Goal: Use online tool/utility: Utilize a website feature to perform a specific function

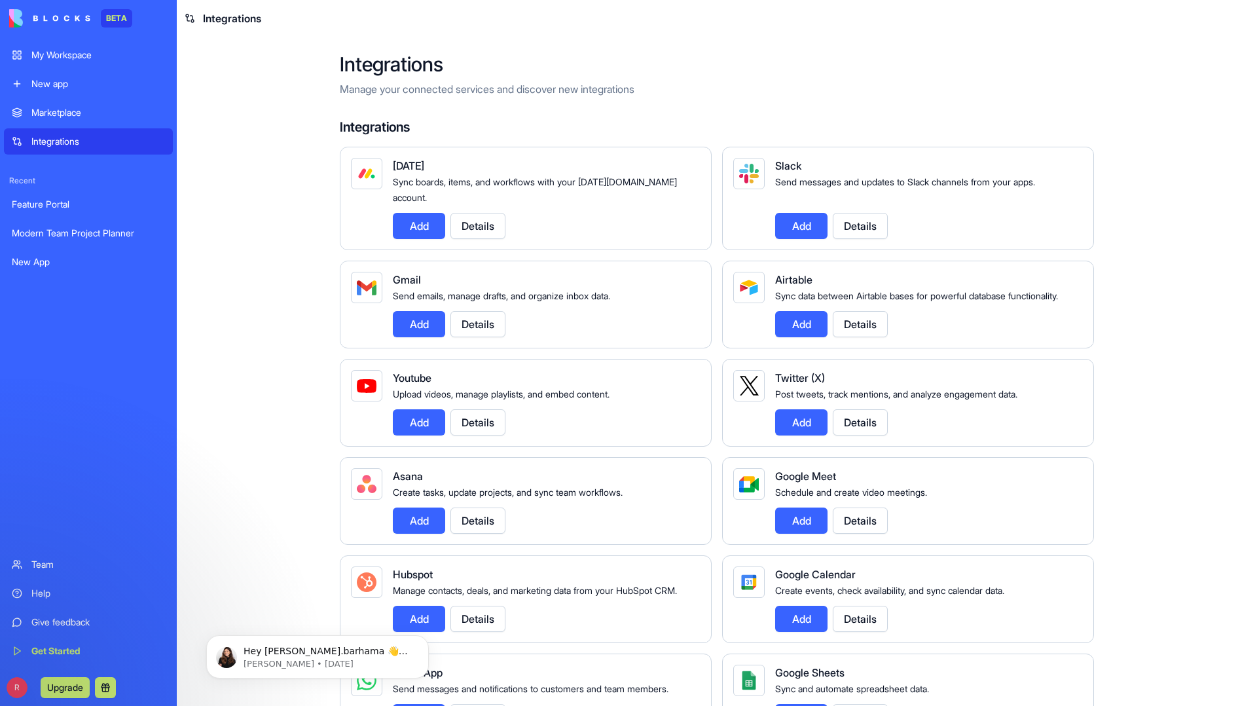
click at [59, 55] on div "My Workspace" at bounding box center [98, 54] width 134 height 13
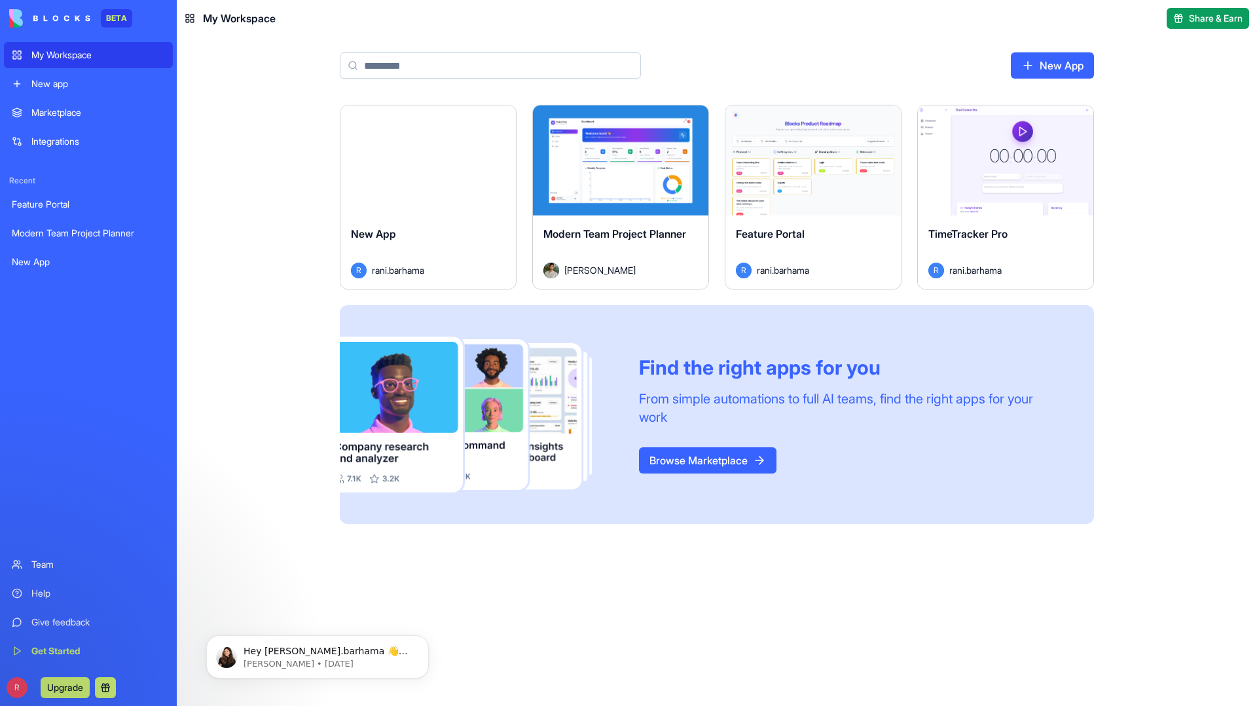
click at [640, 184] on div "Launch" at bounding box center [620, 160] width 175 height 110
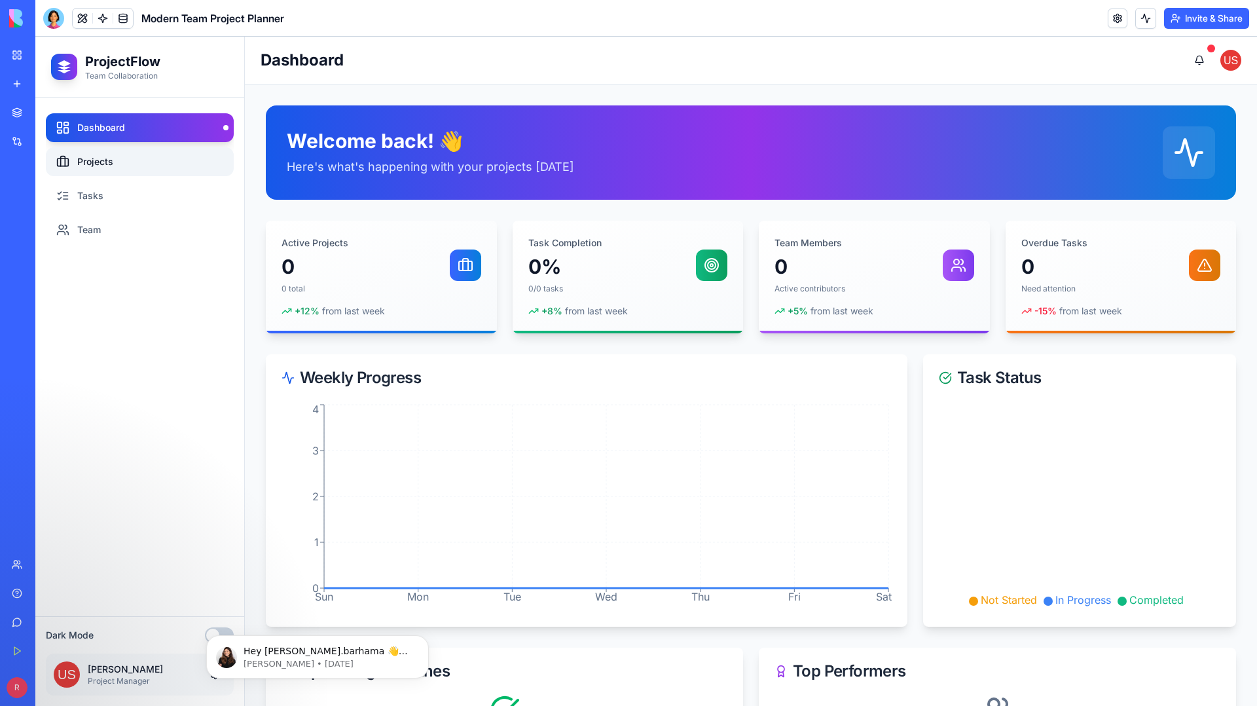
click at [90, 158] on link "Projects" at bounding box center [140, 161] width 188 height 29
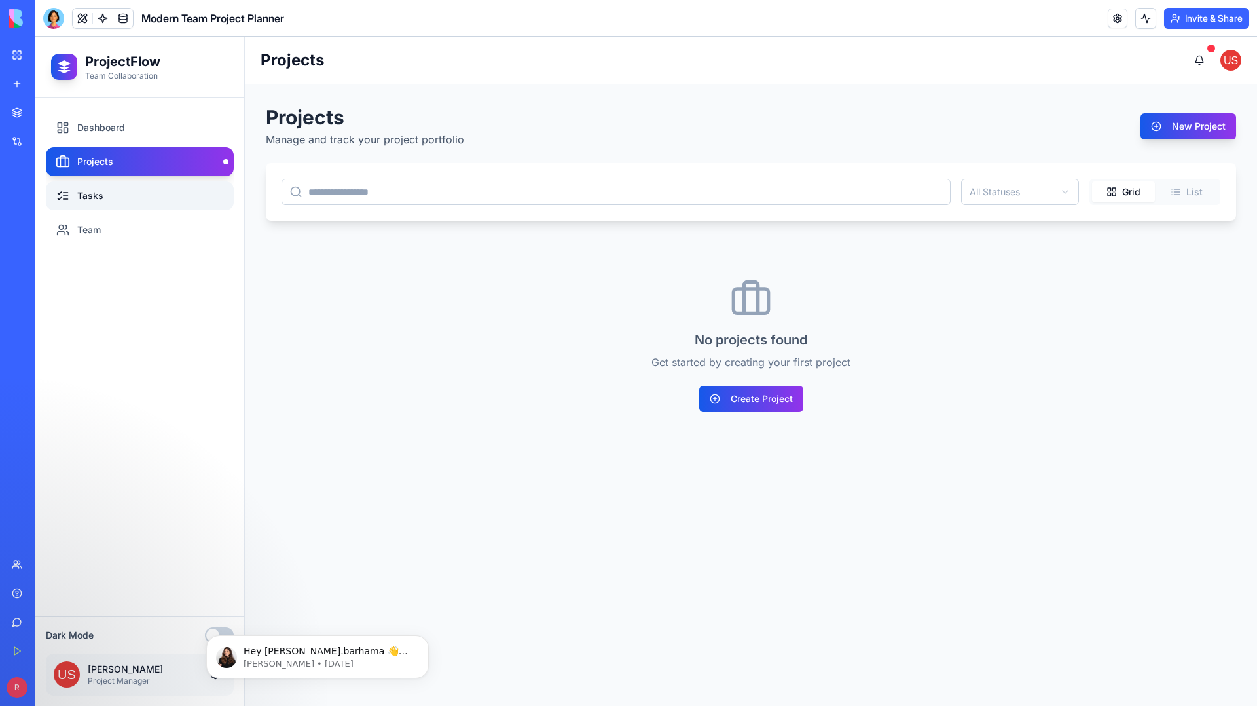
click at [94, 196] on link "Tasks" at bounding box center [140, 195] width 188 height 29
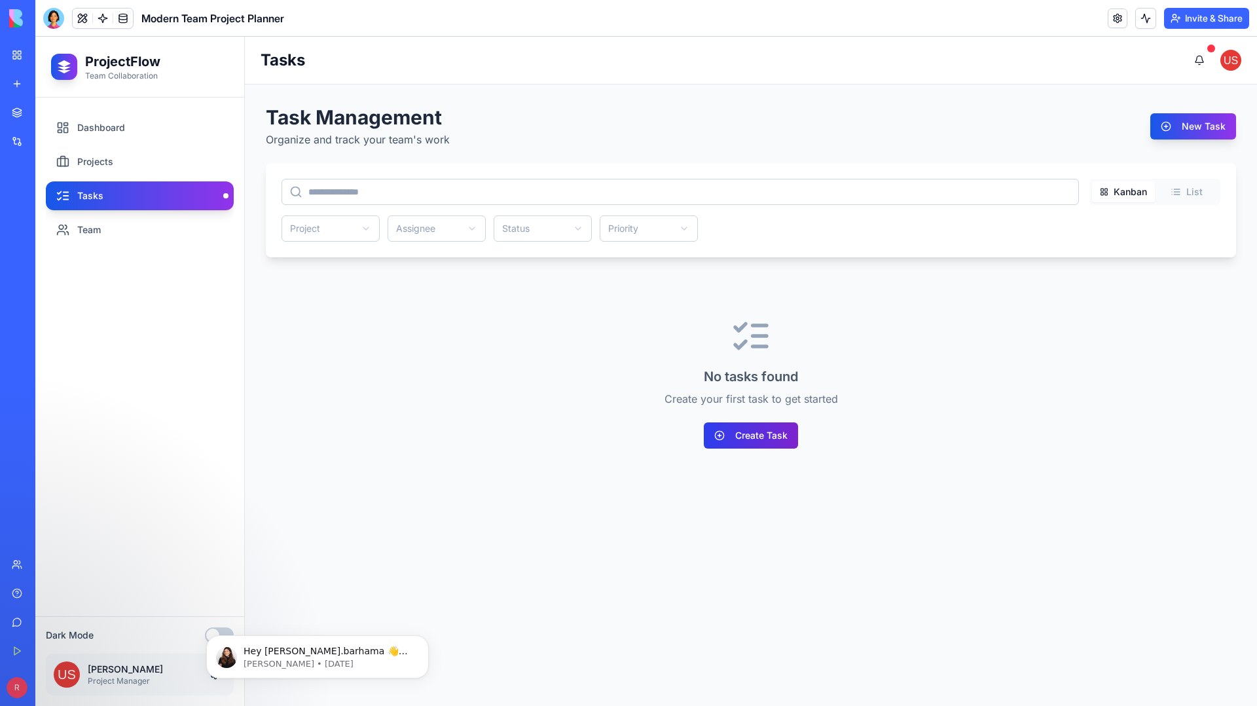
click at [746, 438] on button "Create Task" at bounding box center [751, 435] width 94 height 26
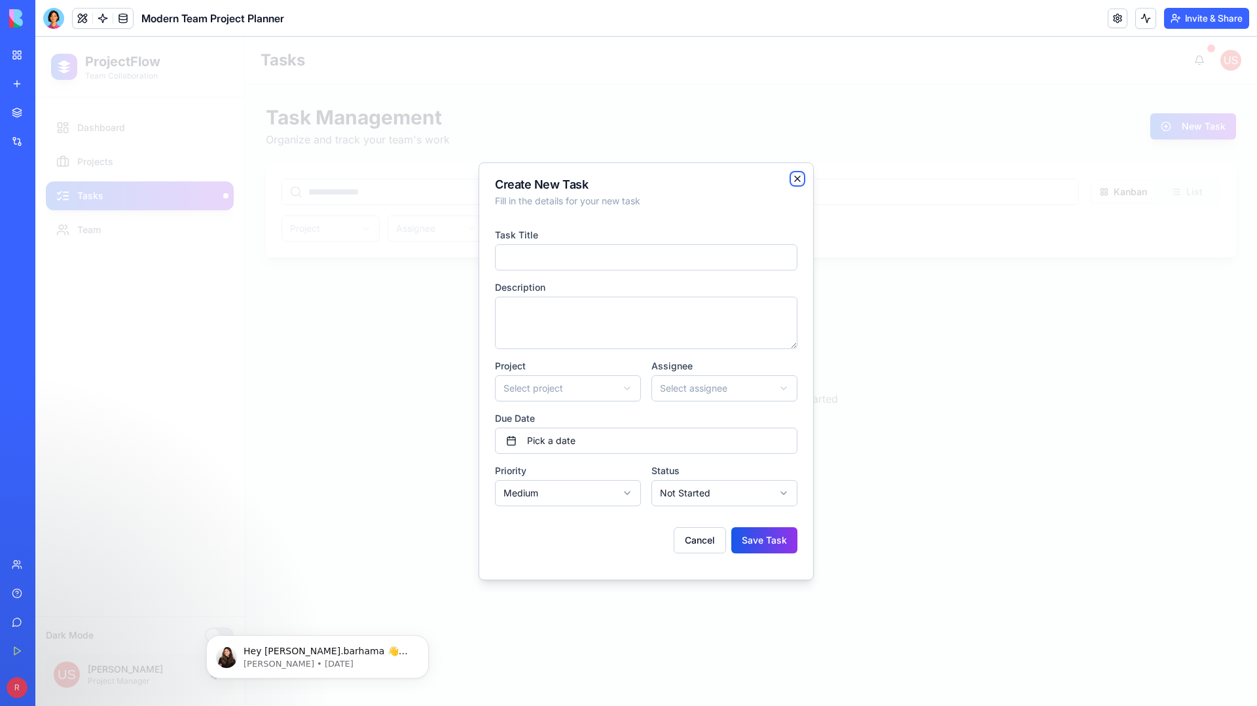
click at [802, 180] on icon "button" at bounding box center [797, 178] width 10 height 10
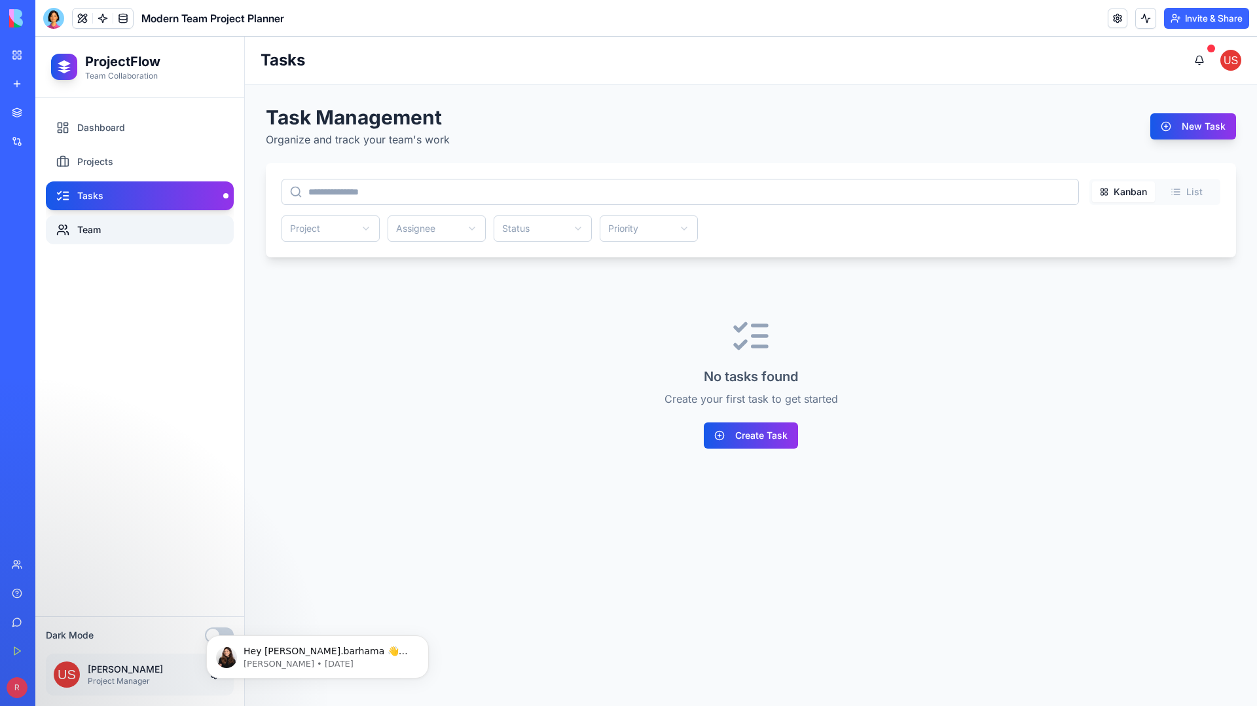
click at [99, 231] on link "Team" at bounding box center [140, 229] width 188 height 29
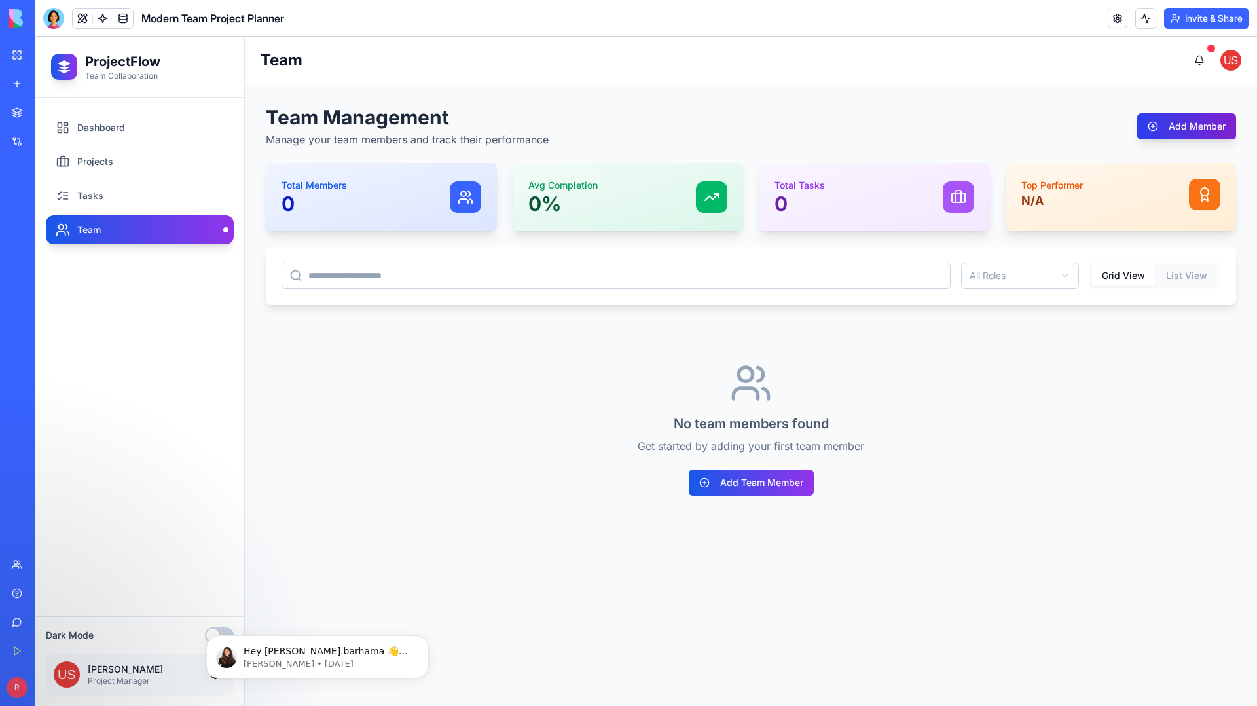
click at [1180, 130] on button "Add Member" at bounding box center [1186, 126] width 99 height 26
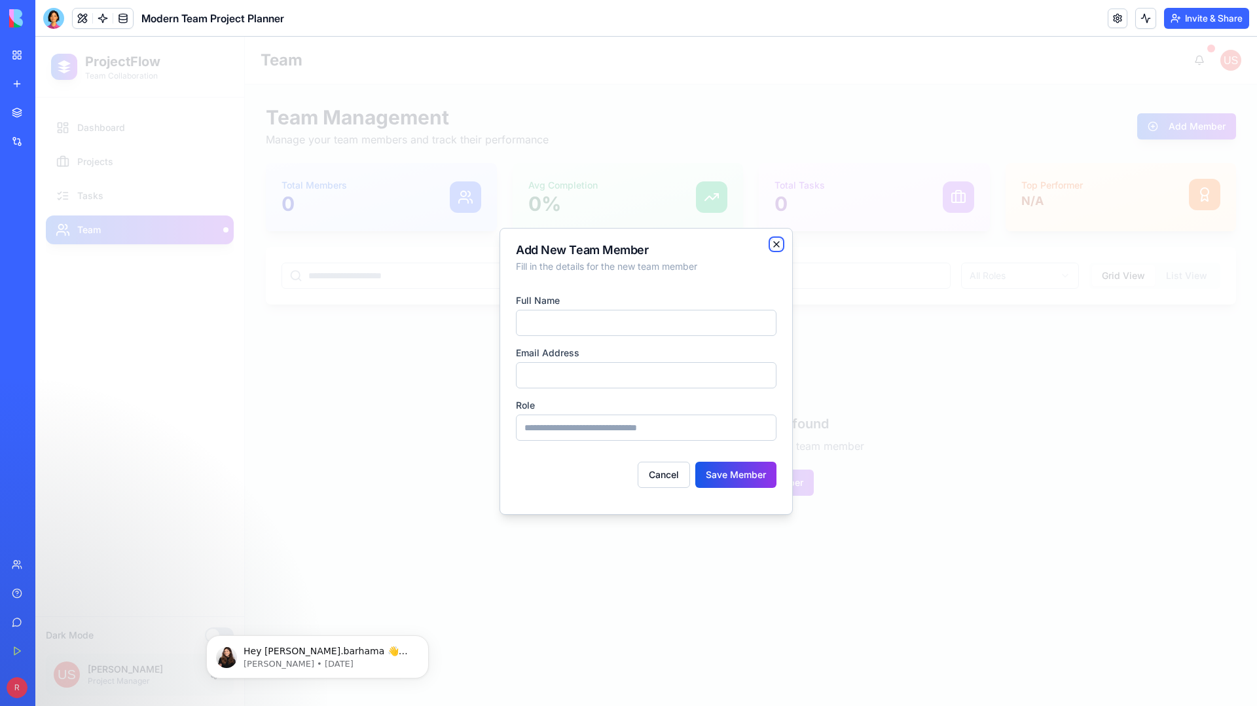
click at [776, 241] on icon "button" at bounding box center [776, 244] width 10 height 10
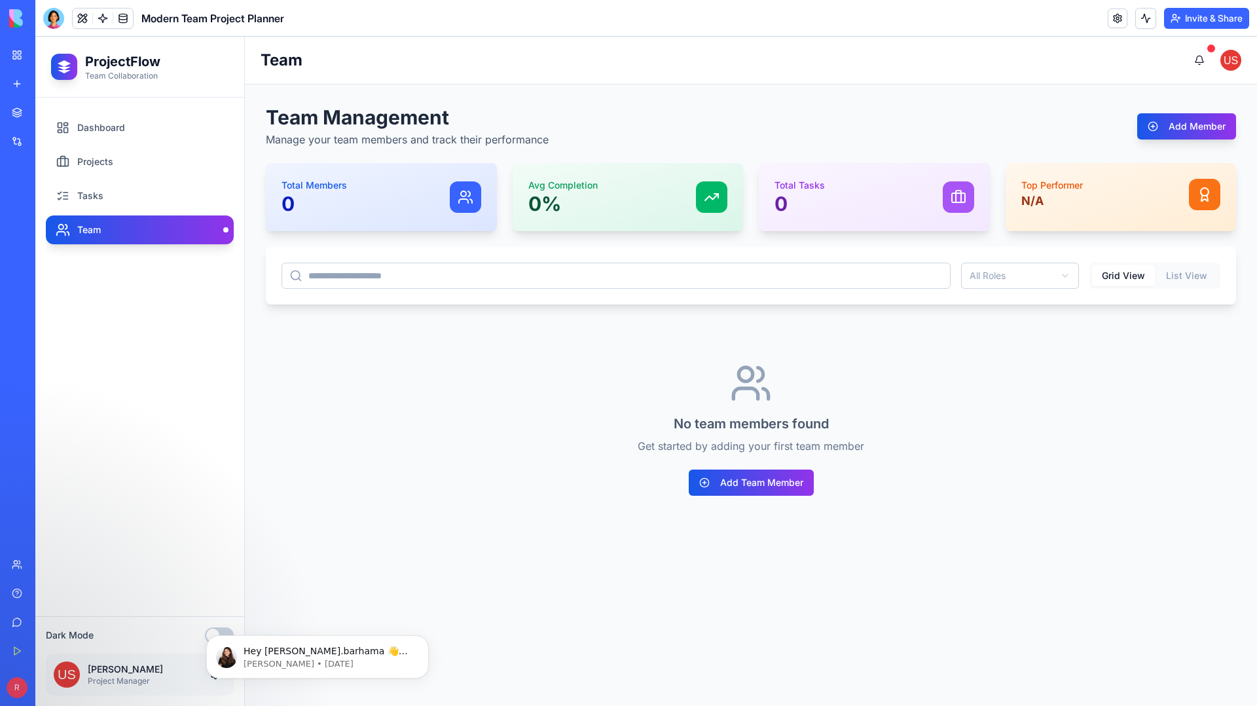
click at [25, 114] on link "Marketplace" at bounding box center [30, 112] width 52 height 26
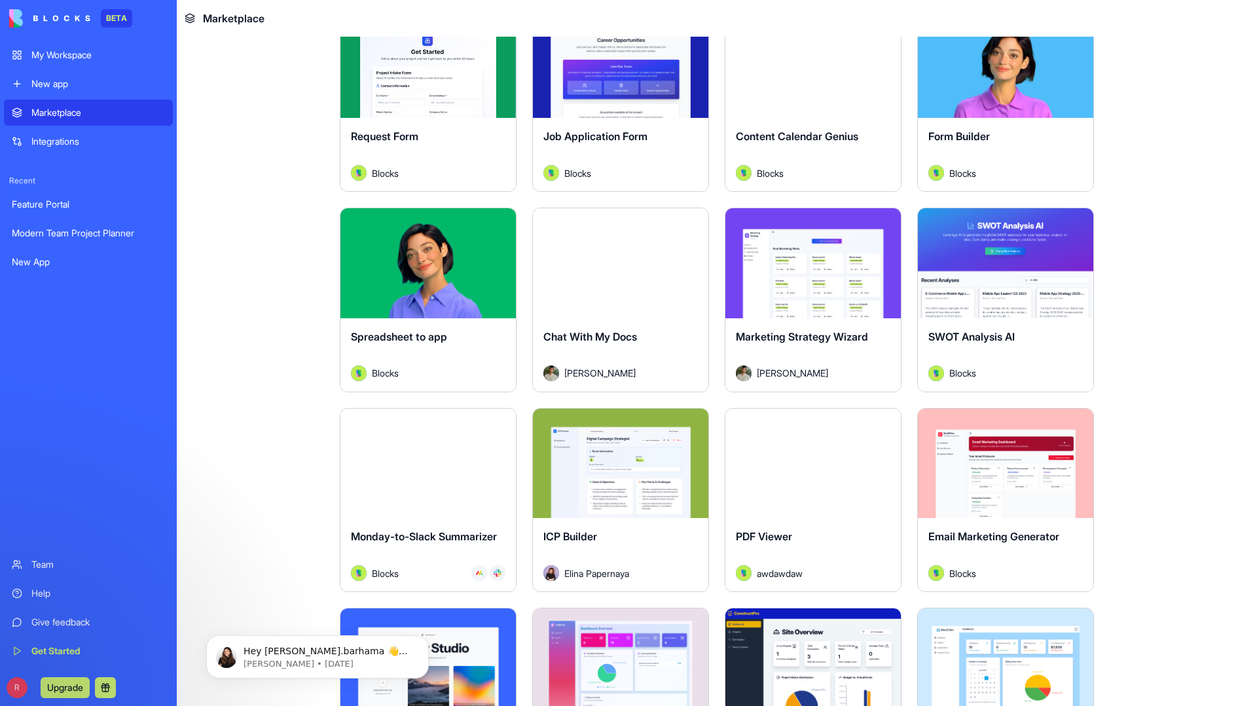
scroll to position [1578, 0]
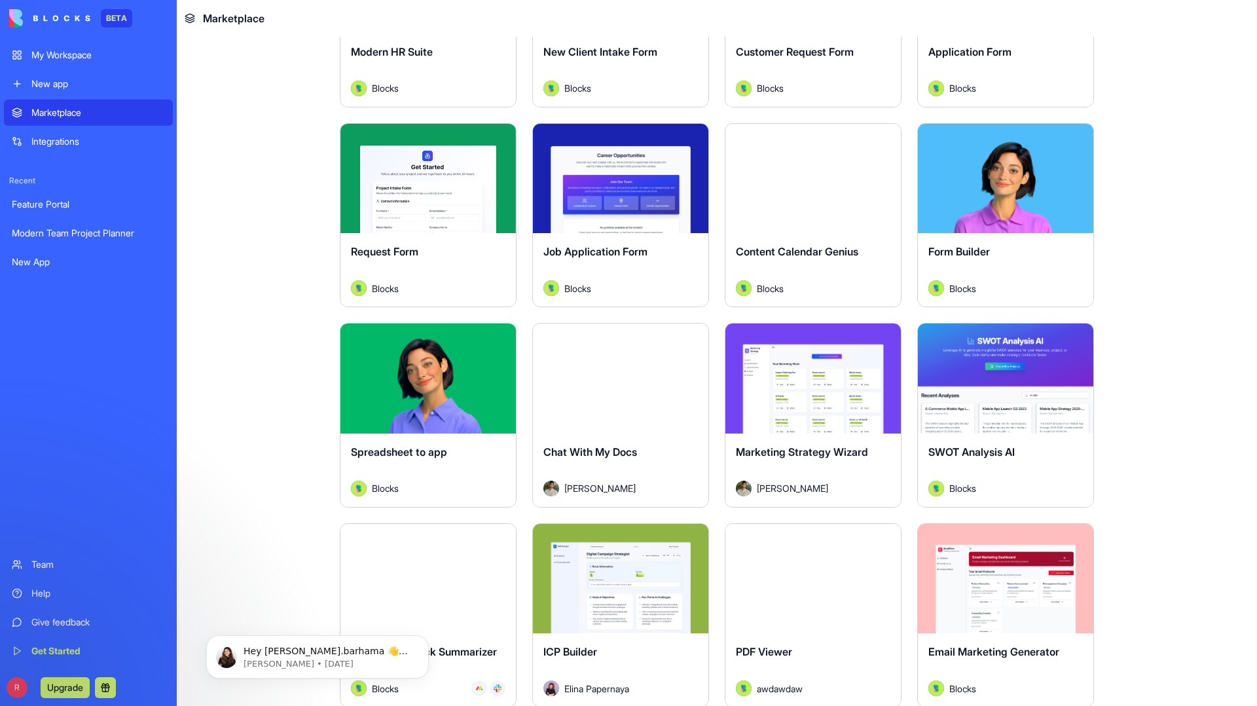
click at [73, 140] on div "Integrations" at bounding box center [98, 141] width 134 height 13
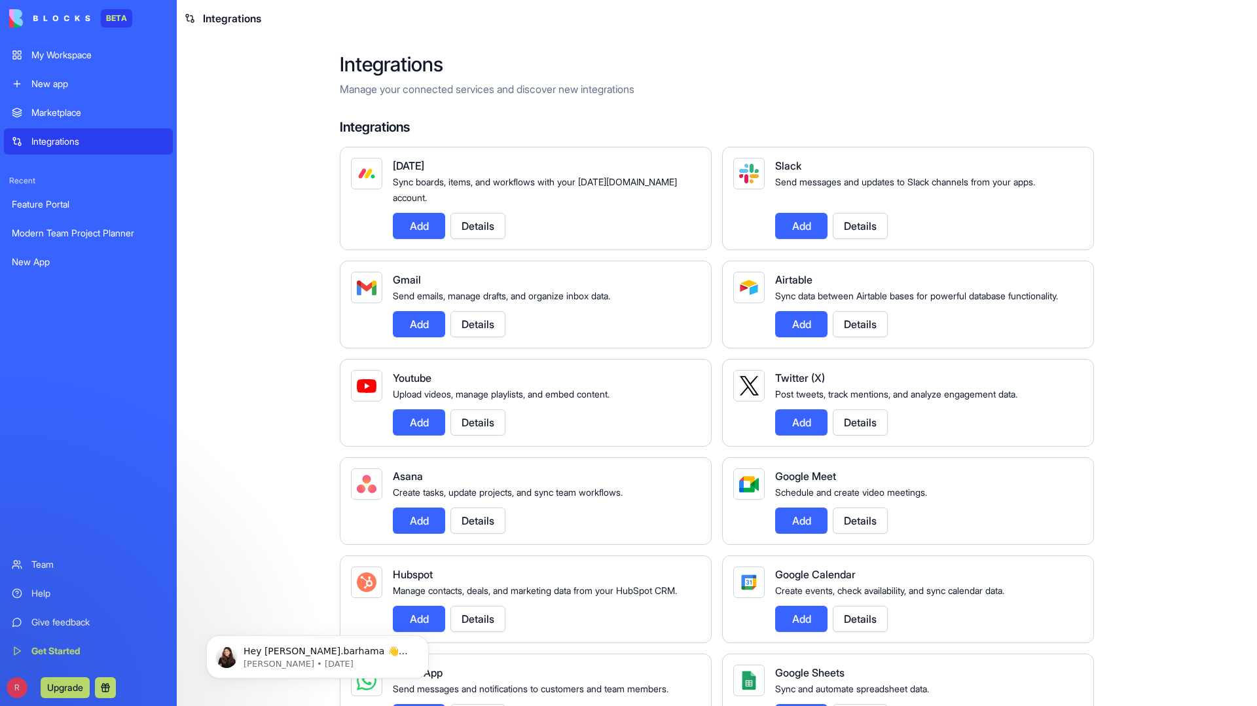
click at [73, 113] on div "Marketplace" at bounding box center [98, 112] width 134 height 13
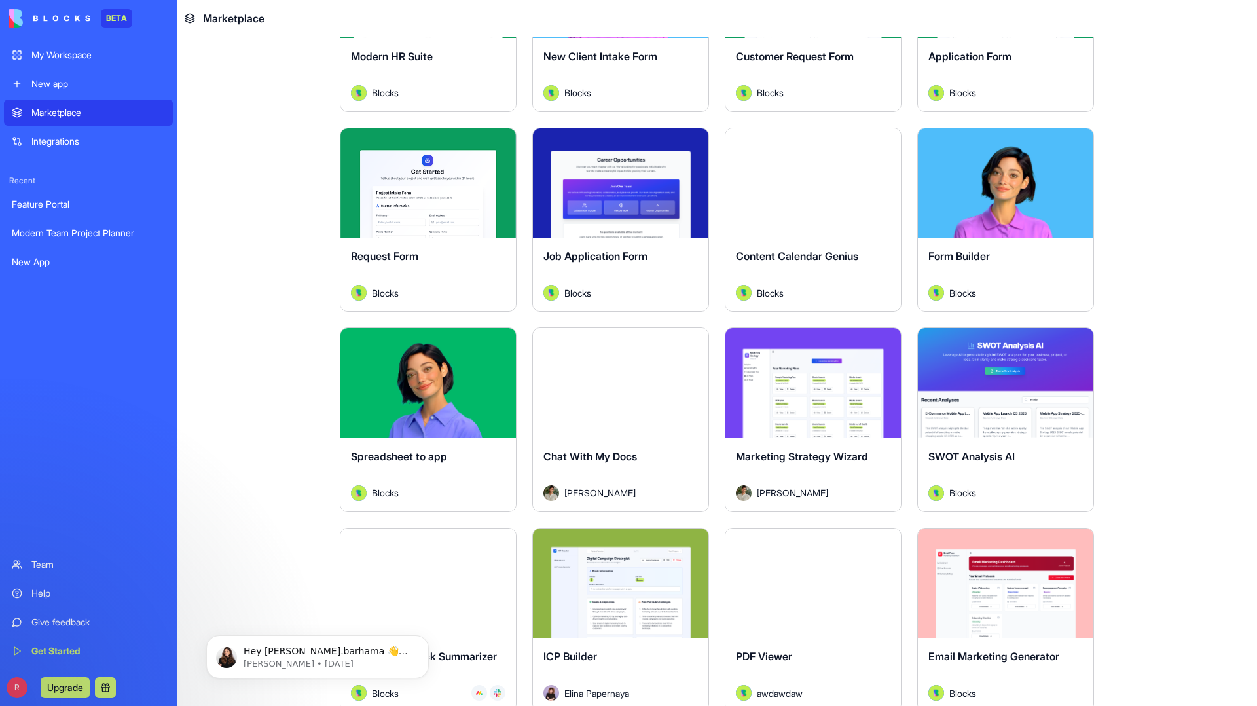
scroll to position [1572, 0]
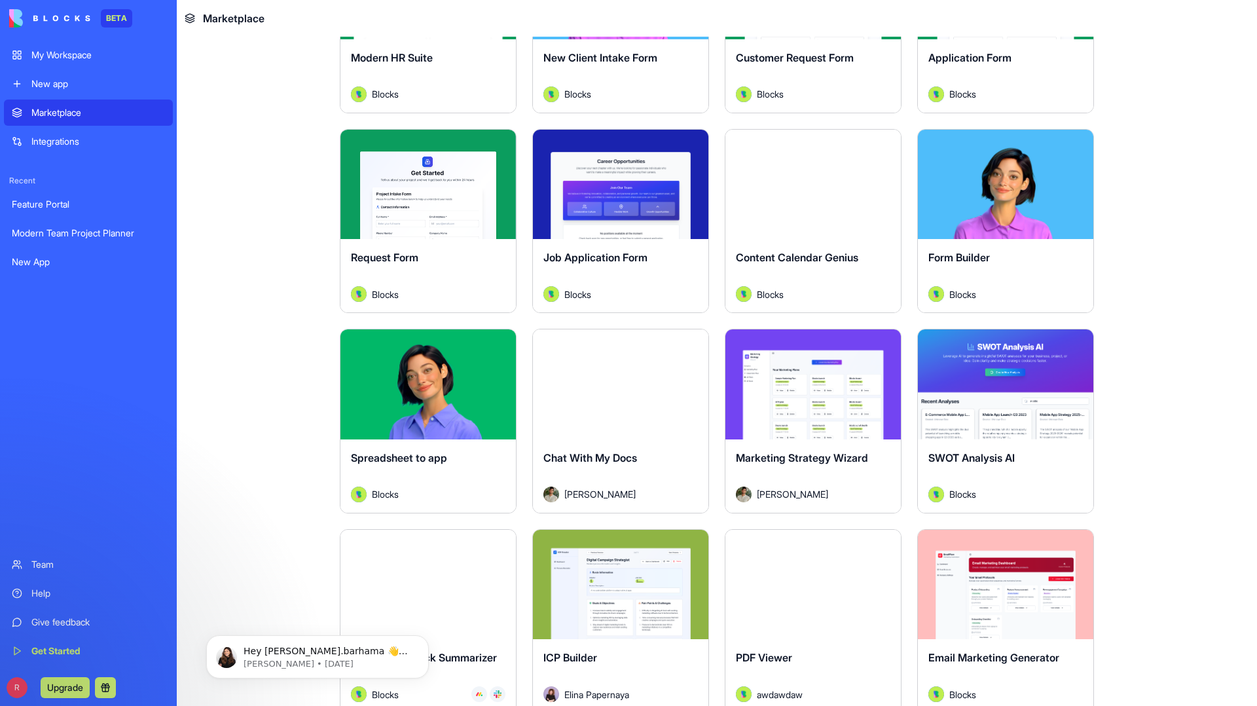
click at [783, 258] on span "Content Calendar Genius" at bounding box center [797, 257] width 122 height 13
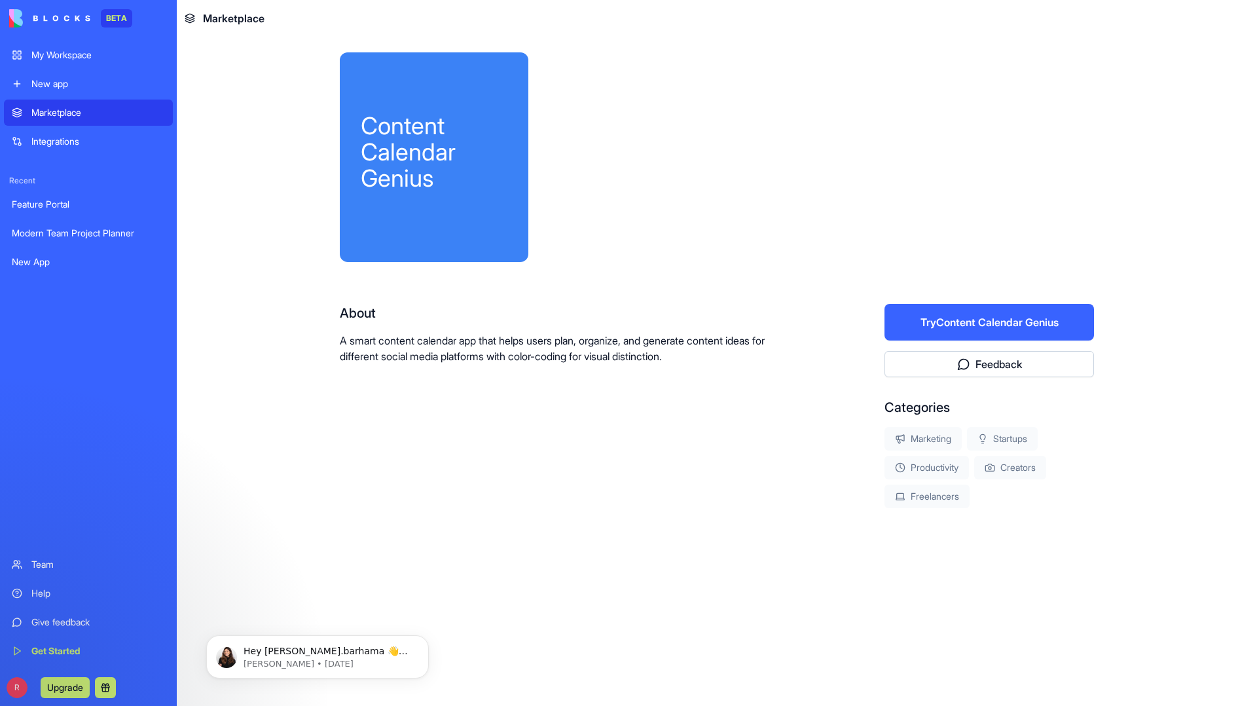
click at [923, 312] on button "Try Content Calendar Genius" at bounding box center [988, 322] width 209 height 37
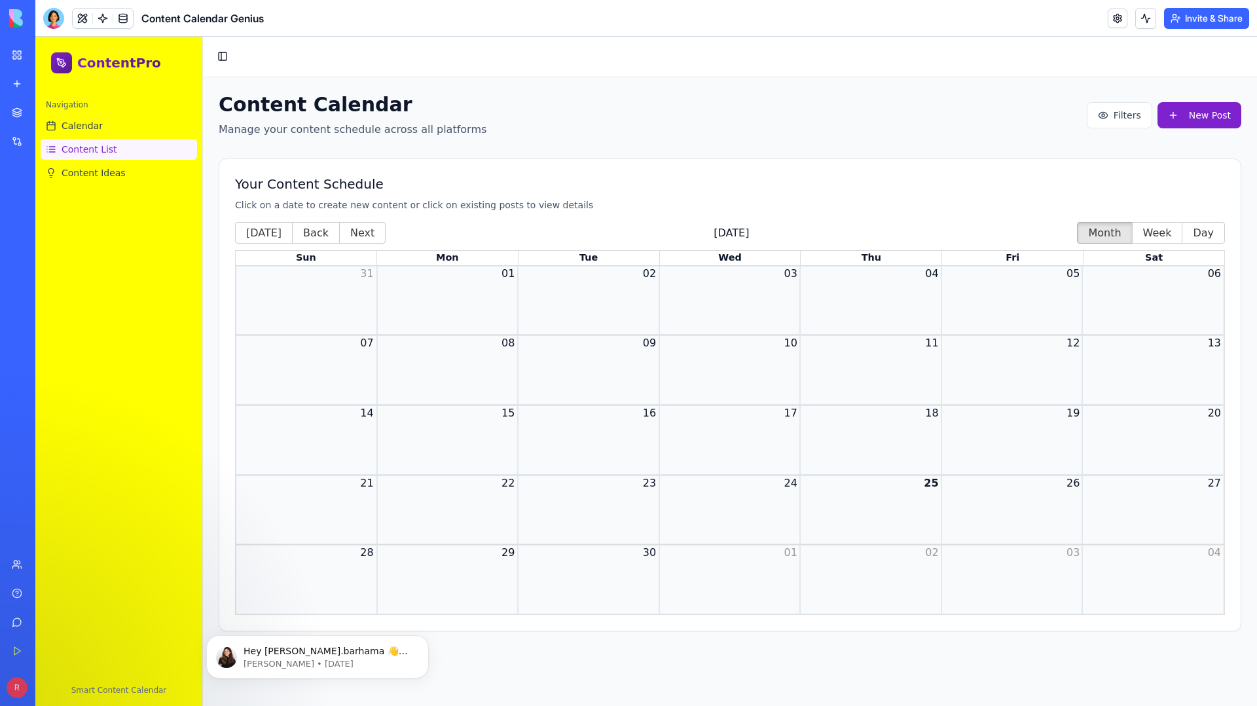
click at [87, 149] on span "Content List" at bounding box center [90, 149] width 56 height 13
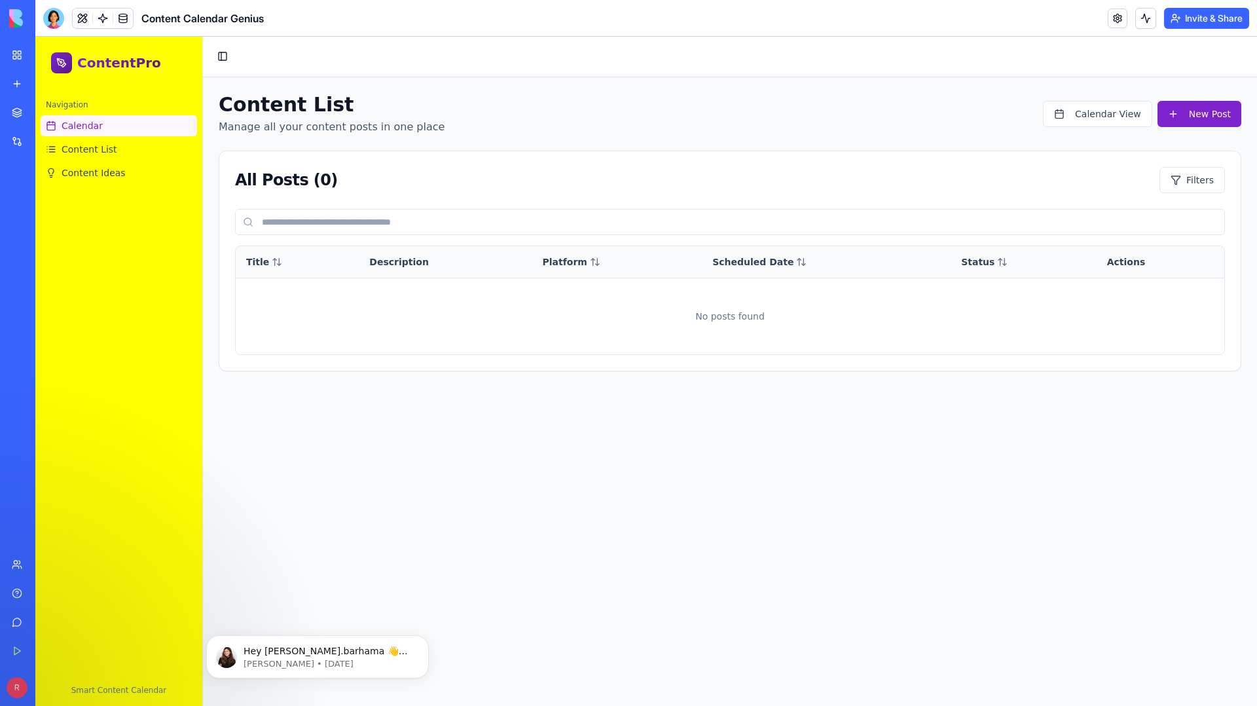
click at [87, 126] on span "Calendar" at bounding box center [82, 125] width 41 height 13
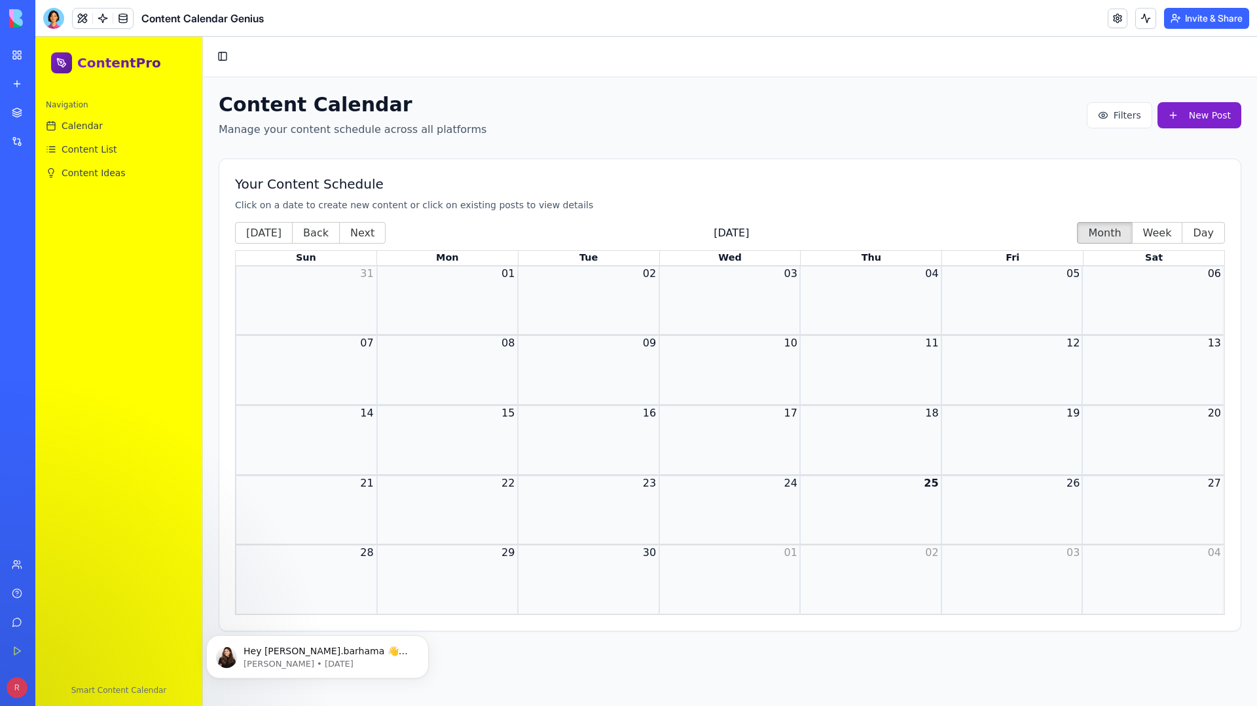
scroll to position [40, 0]
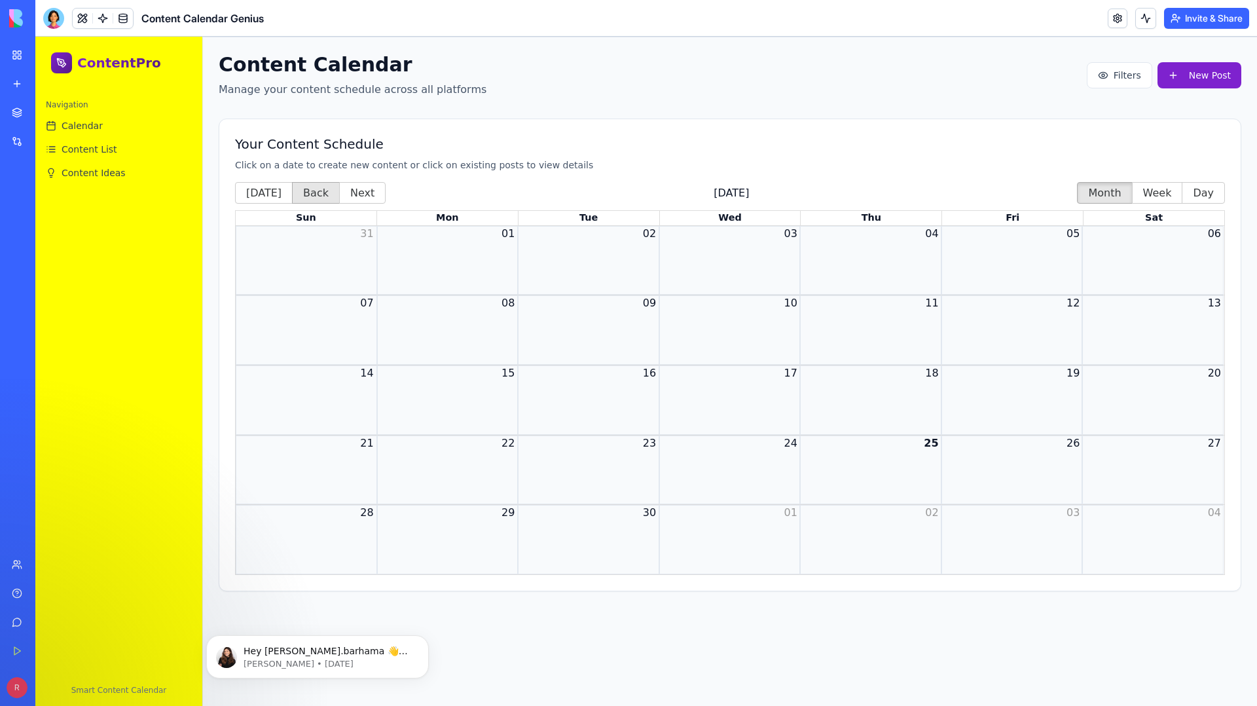
click at [318, 190] on button "Back" at bounding box center [316, 193] width 48 height 22
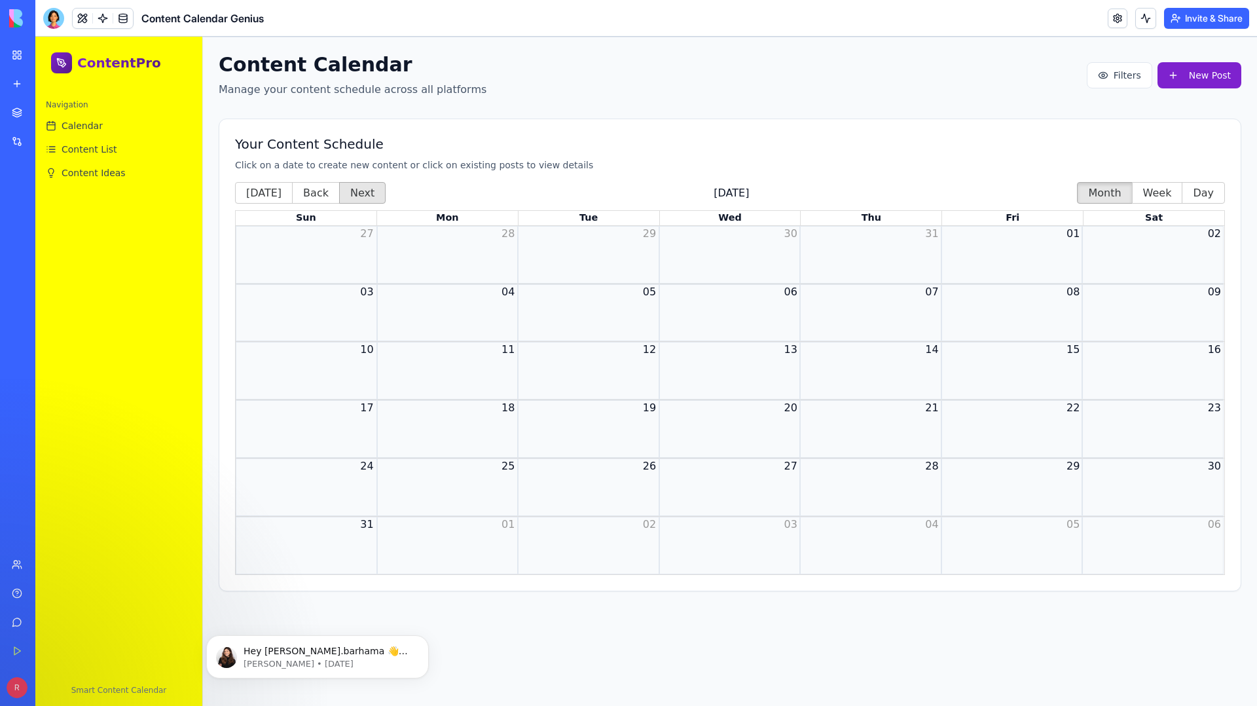
drag, startPoint x: 357, startPoint y: 187, endPoint x: 358, endPoint y: 195, distance: 8.0
click at [357, 188] on button "Next" at bounding box center [362, 193] width 46 height 22
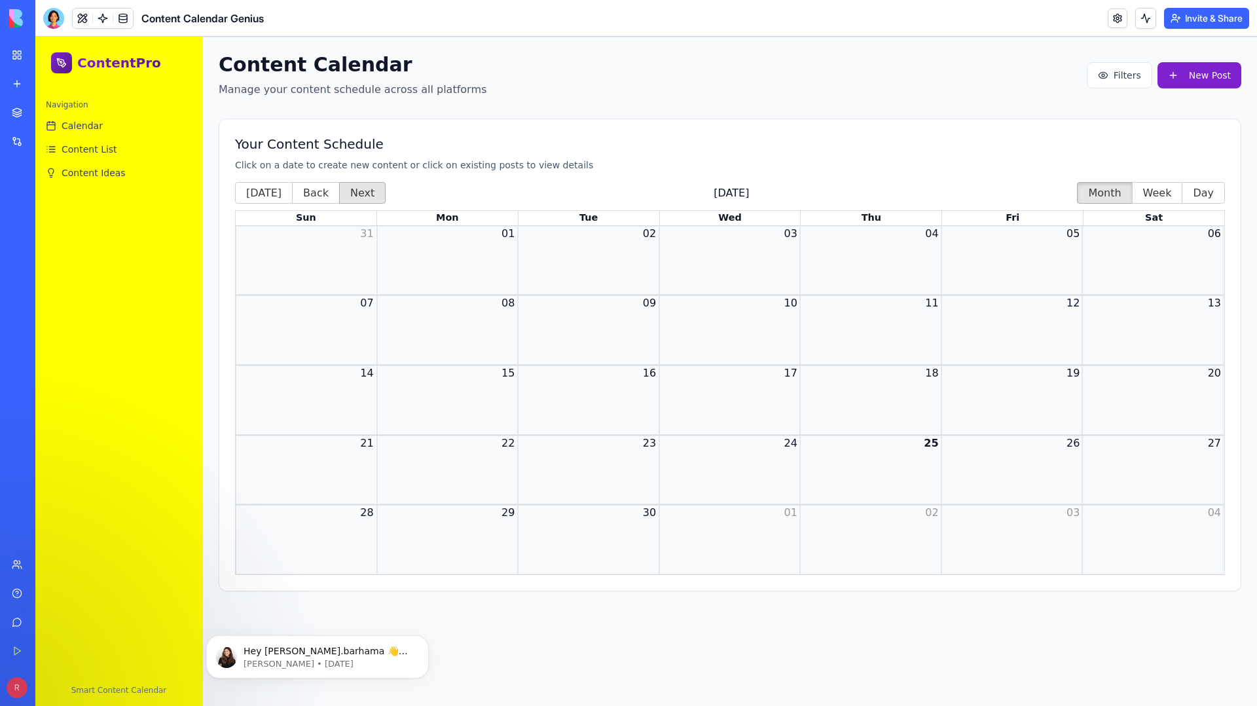
scroll to position [0, 0]
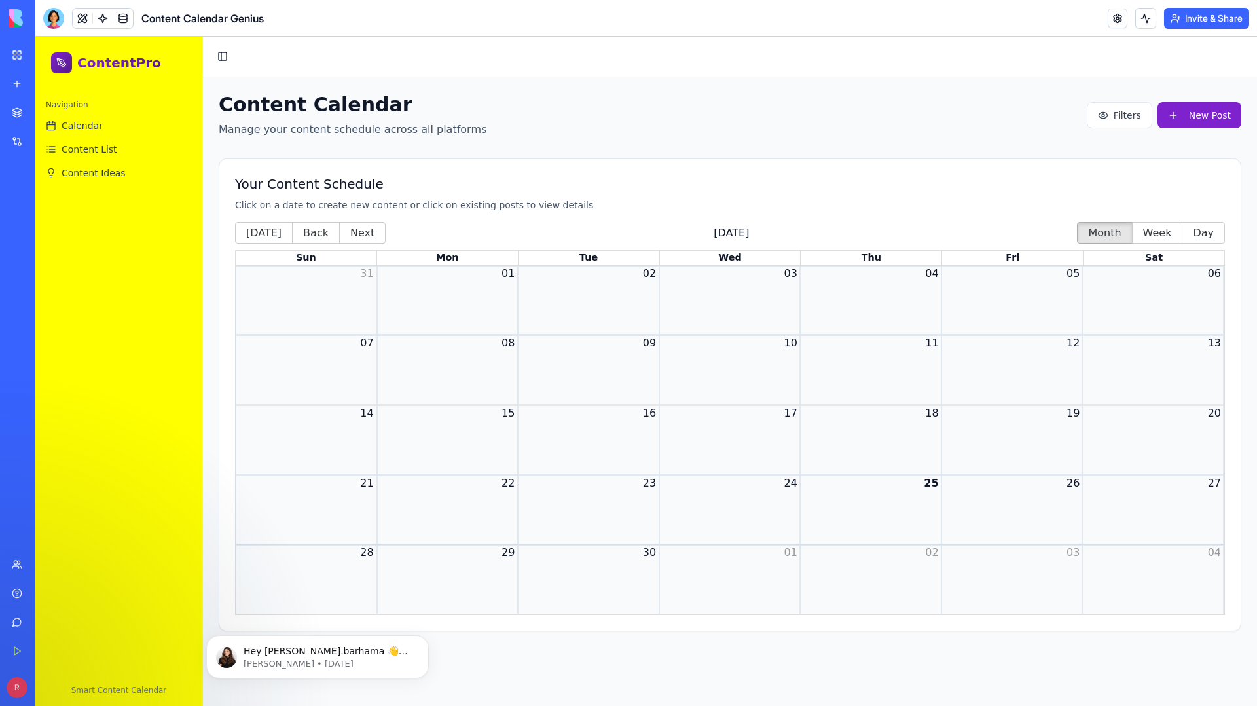
click at [11, 14] on img at bounding box center [49, 18] width 81 height 18
